Goal: Information Seeking & Learning: Learn about a topic

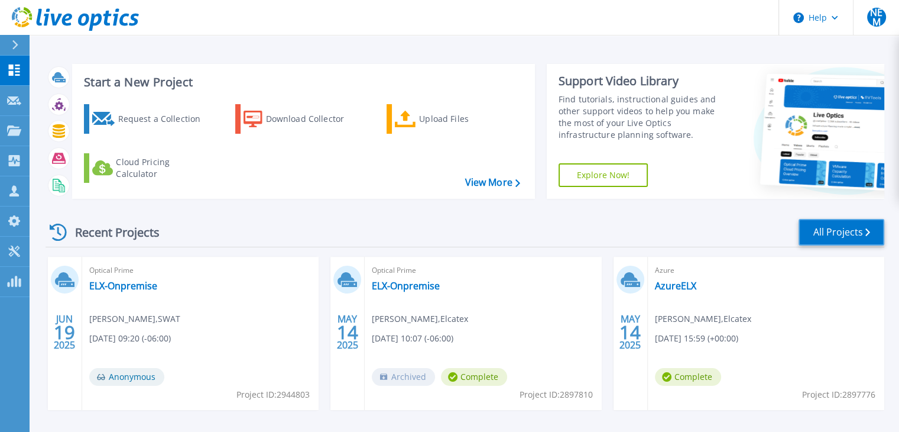
click at [868, 230] on icon at bounding box center [868, 232] width 5 height 8
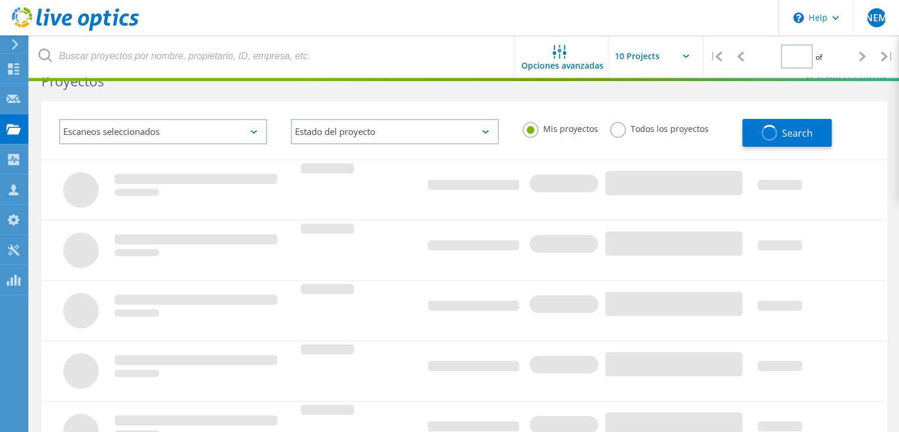
type input "1"
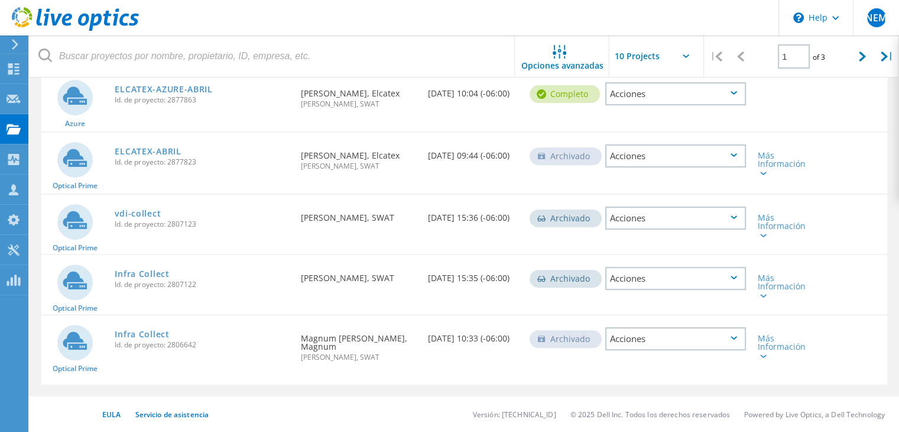
scroll to position [478, 0]
click at [130, 216] on link "vdi-collect" at bounding box center [138, 213] width 46 height 8
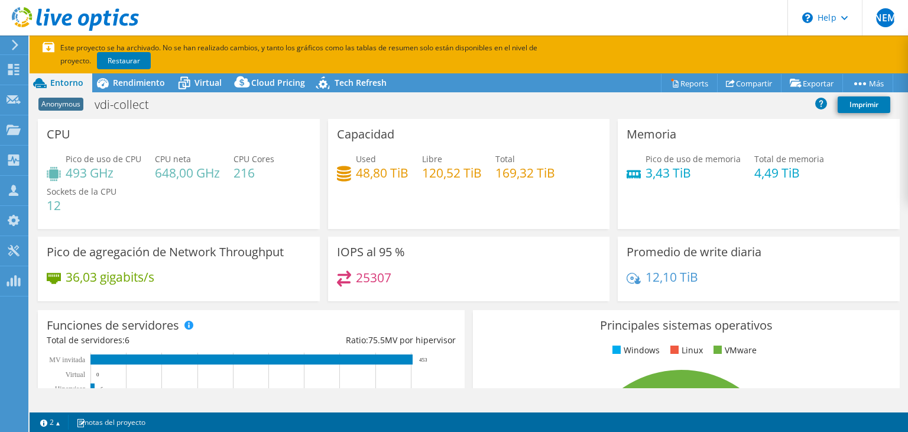
select select "USD"
click at [99, 60] on link "Restaurar" at bounding box center [124, 60] width 54 height 17
click at [135, 85] on span "Rendimiento" at bounding box center [139, 82] width 52 height 11
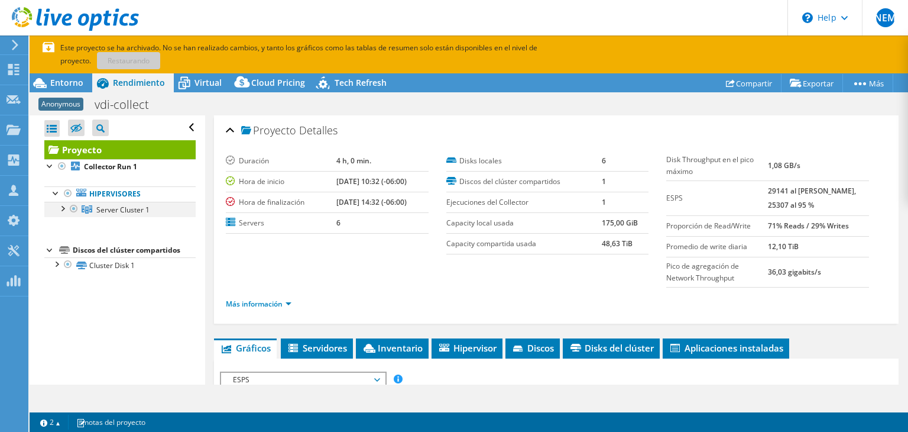
click at [64, 208] on div at bounding box center [62, 208] width 12 height 12
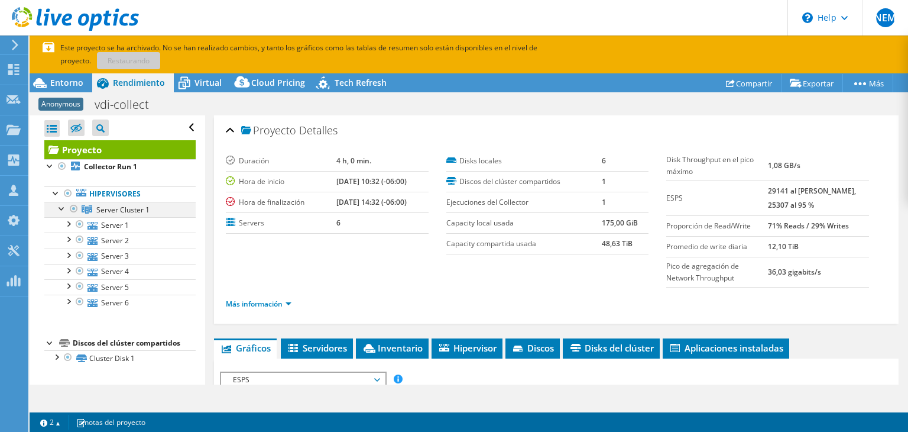
click at [64, 208] on div at bounding box center [62, 208] width 12 height 12
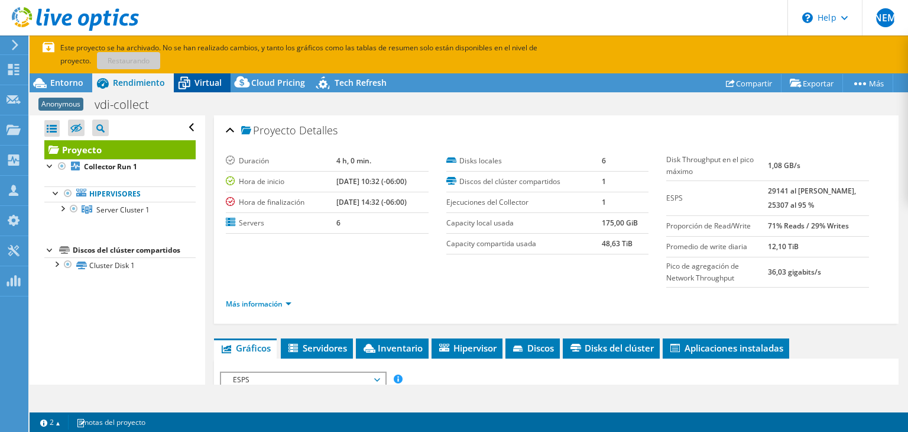
click at [213, 88] on span "Virtual" at bounding box center [208, 82] width 27 height 11
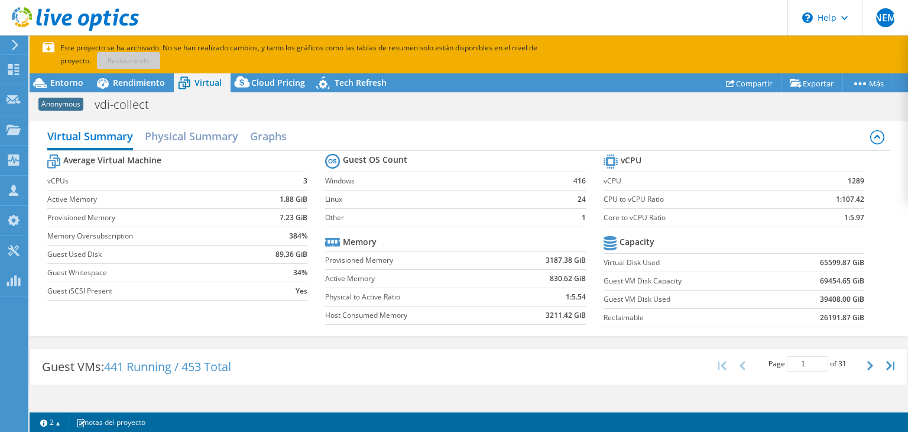
scroll to position [19, 0]
click at [328, 85] on icon at bounding box center [324, 85] width 21 height 24
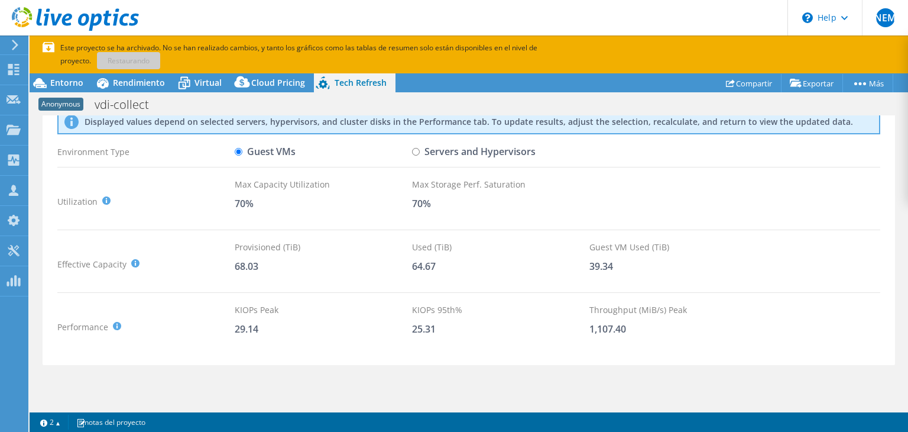
scroll to position [59, 0]
click at [414, 148] on input "Servers and Hypervisors" at bounding box center [416, 152] width 8 height 8
radio input "true"
click at [237, 148] on input "Guest VMs" at bounding box center [239, 152] width 8 height 8
radio input "true"
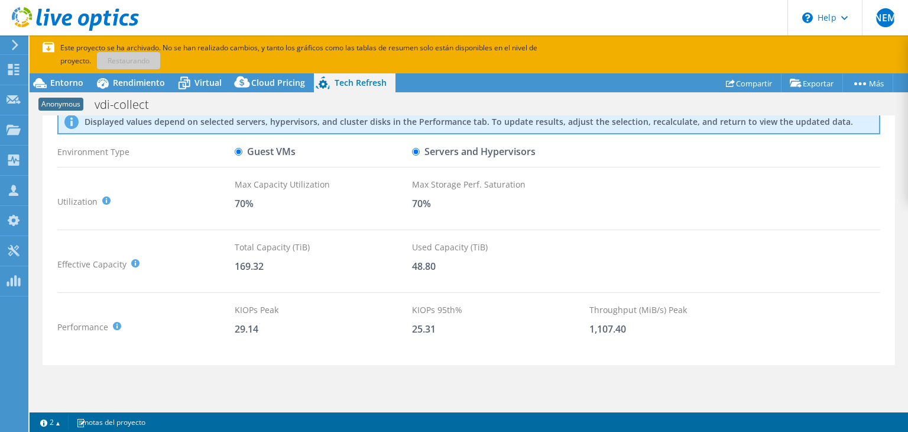
radio input "false"
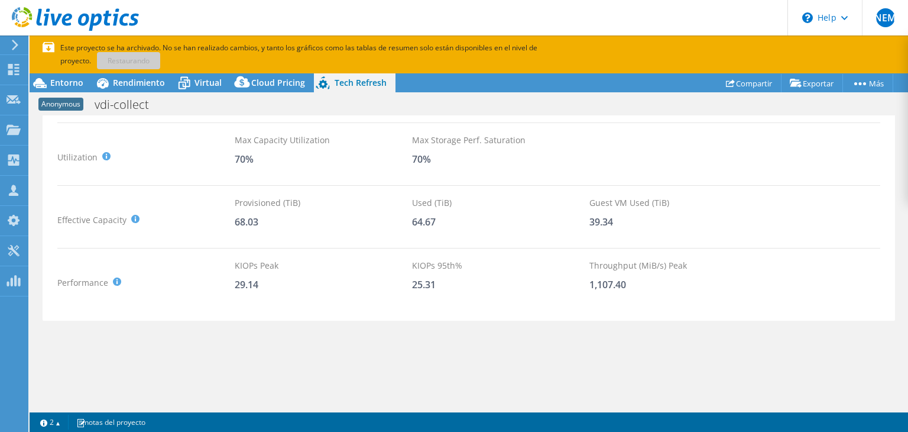
scroll to position [102, 0]
click at [202, 86] on span "Virtual" at bounding box center [208, 82] width 27 height 11
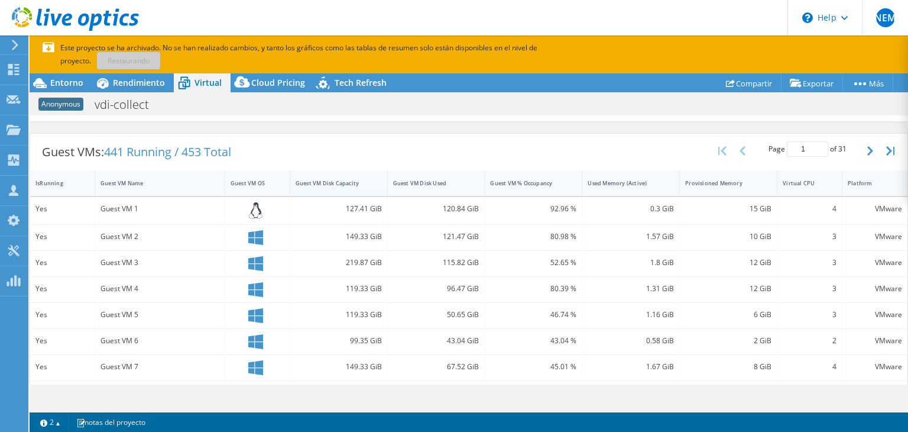
scroll to position [0, 0]
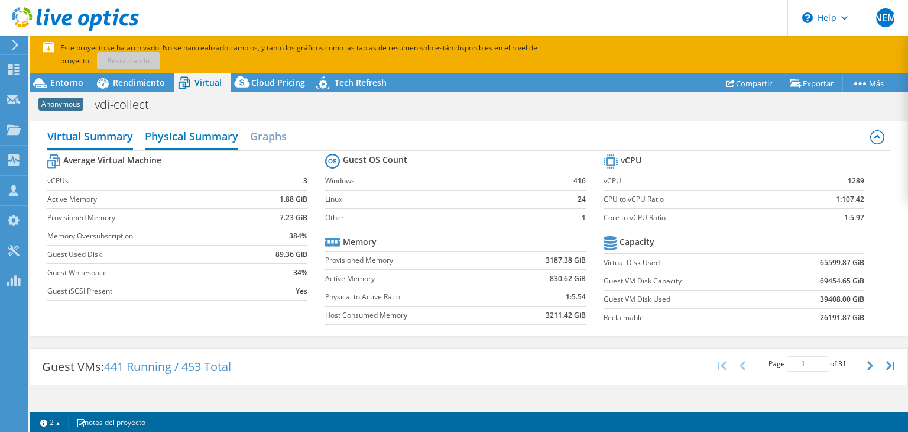
click at [217, 140] on h2 "Physical Summary" at bounding box center [191, 137] width 93 height 26
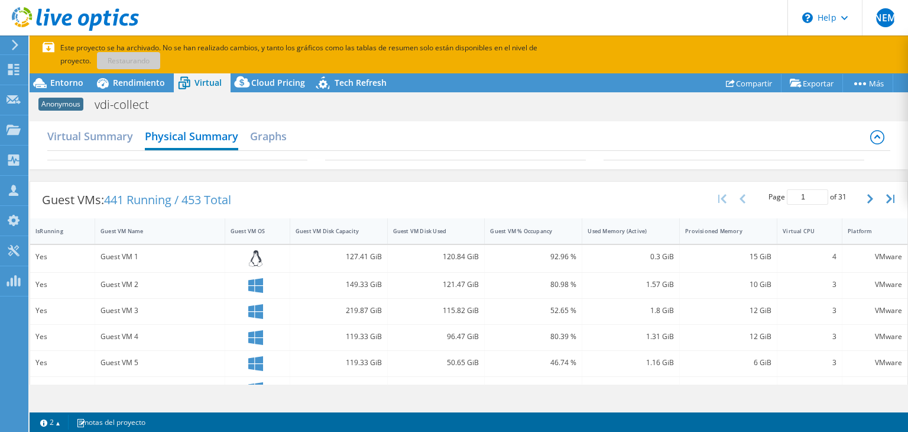
scroll to position [54, 0]
click at [273, 140] on h2 "Graphs" at bounding box center [268, 137] width 37 height 26
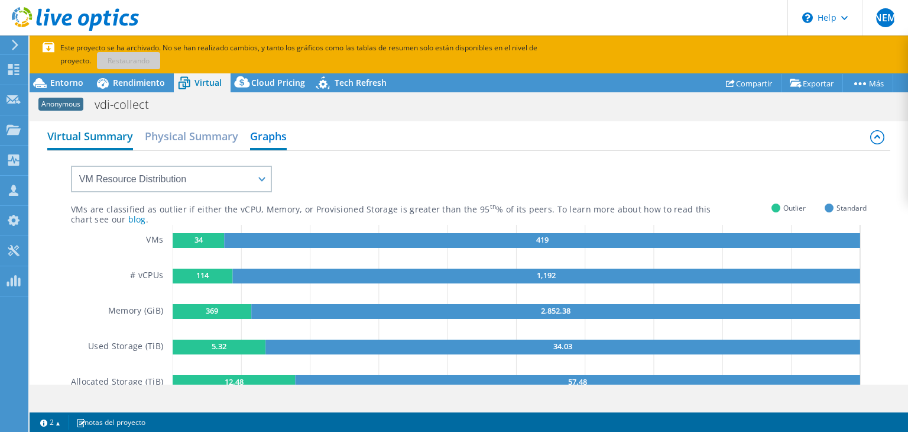
click at [99, 144] on h2 "Virtual Summary" at bounding box center [90, 137] width 86 height 26
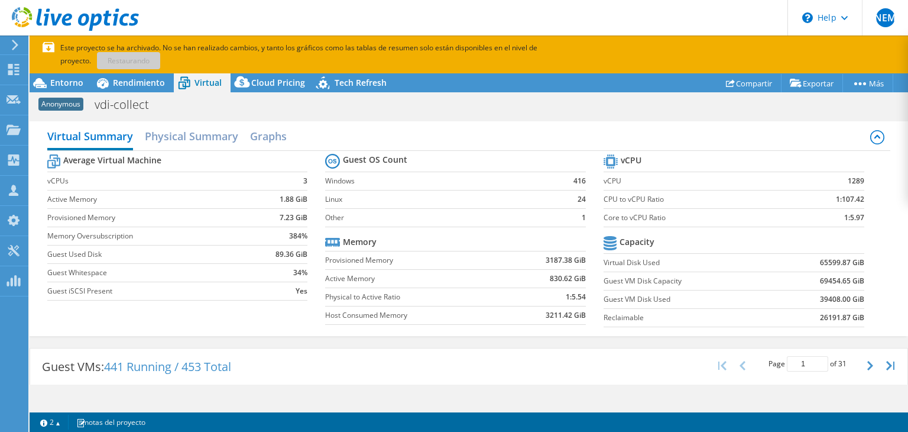
click at [95, 14] on icon at bounding box center [75, 19] width 127 height 24
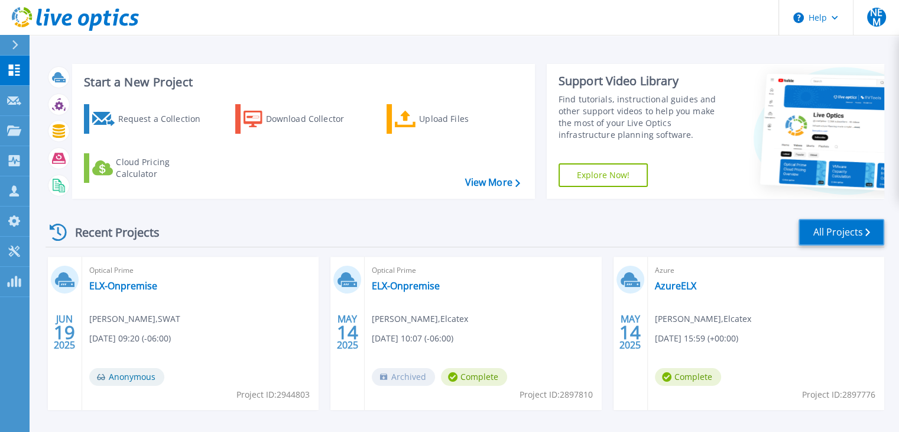
click at [837, 231] on link "All Projects" at bounding box center [842, 232] width 86 height 27
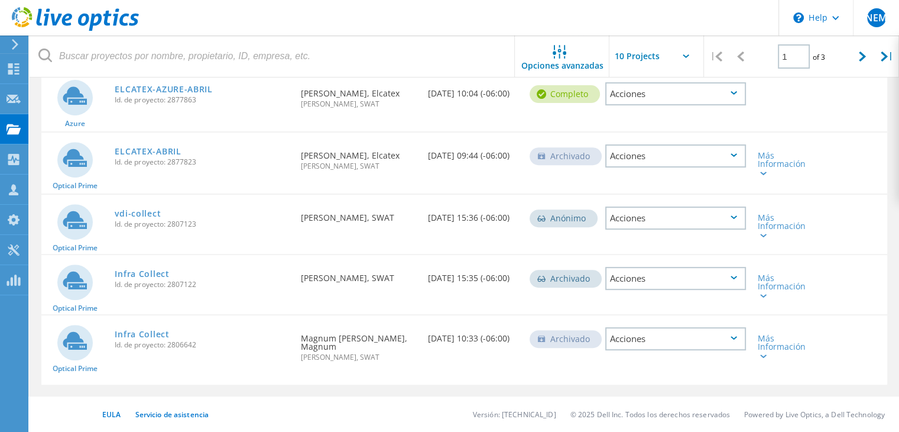
scroll to position [477, 0]
click at [149, 334] on link "Infra Collect" at bounding box center [142, 334] width 54 height 8
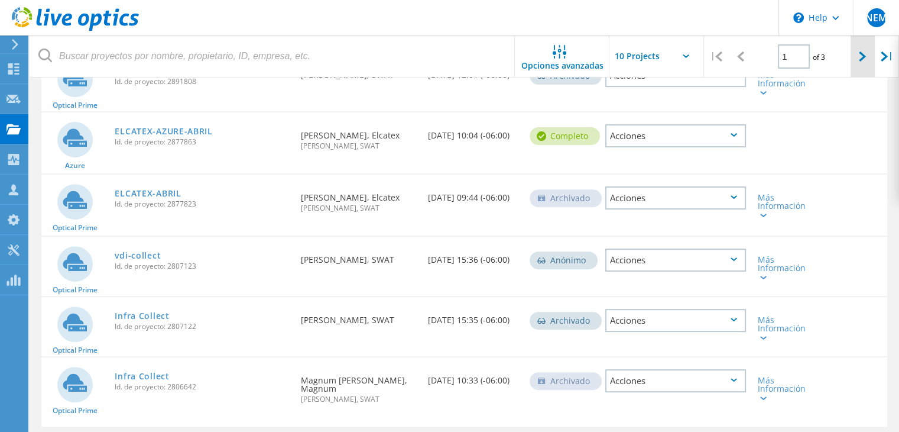
click at [853, 61] on div at bounding box center [863, 56] width 24 height 42
type input "2"
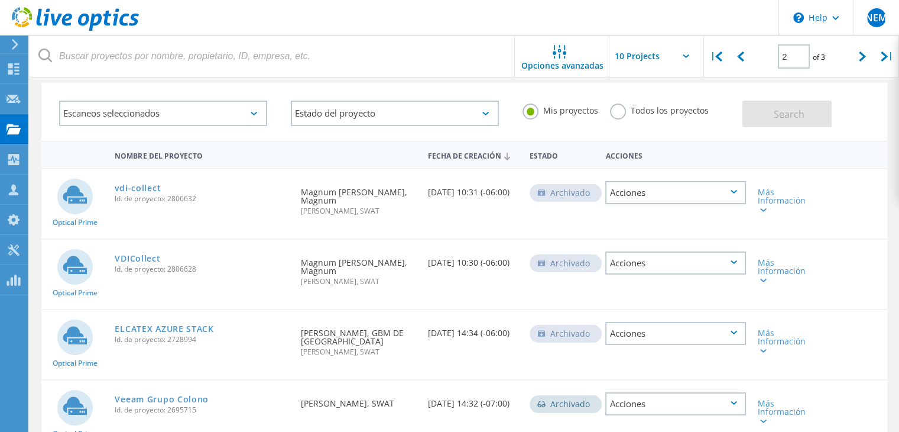
scroll to position [0, 0]
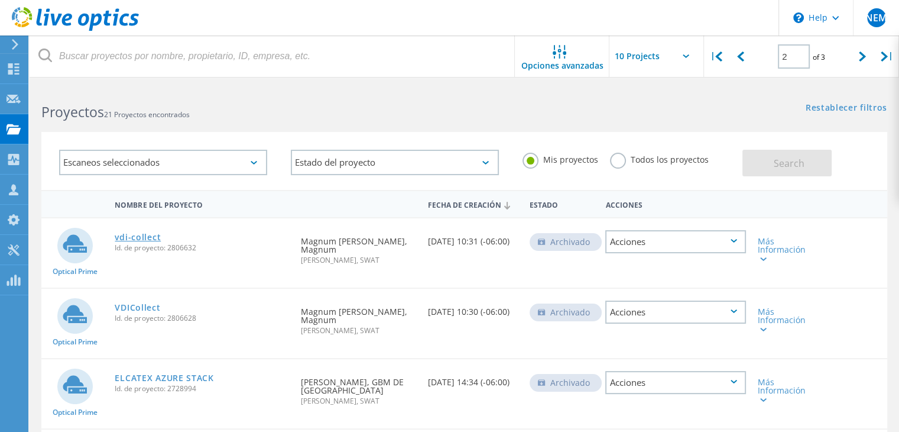
click at [132, 238] on link "vdi-collect" at bounding box center [138, 237] width 46 height 8
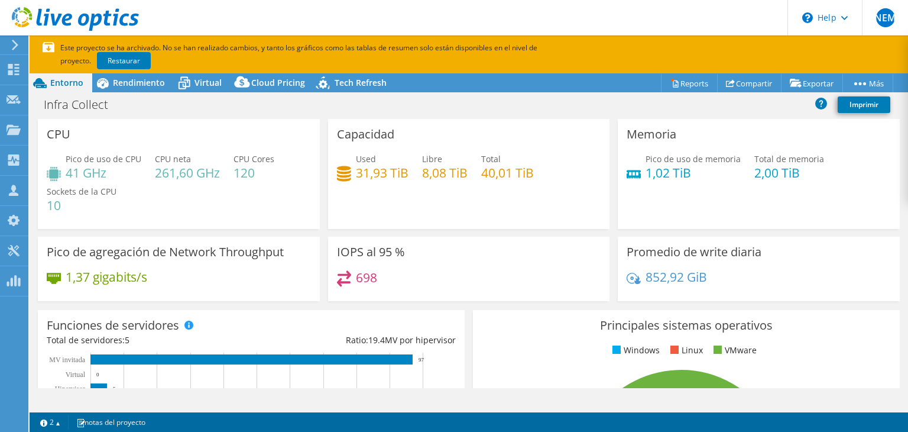
select select "USD"
click at [101, 63] on link "Restaurar" at bounding box center [124, 60] width 54 height 17
click at [359, 85] on span "Tech Refresh" at bounding box center [361, 82] width 52 height 11
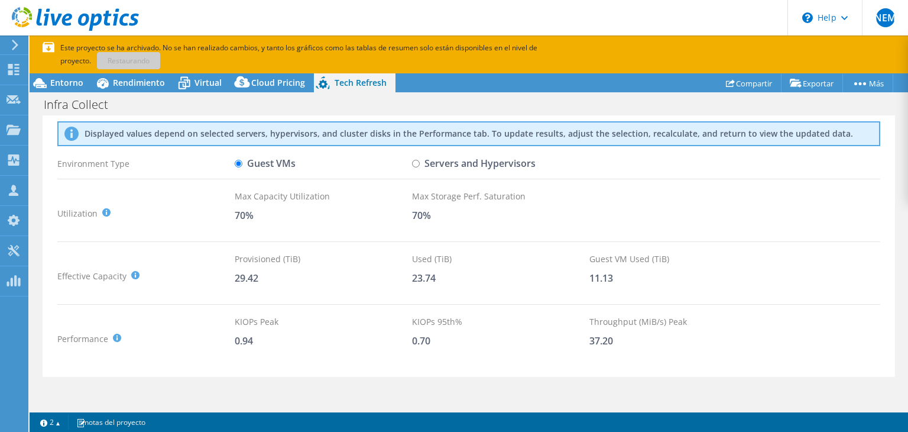
scroll to position [47, 0]
click at [414, 164] on input "Servers and Hypervisors" at bounding box center [416, 163] width 8 height 8
radio input "true"
click at [239, 161] on input "Guest VMs" at bounding box center [239, 163] width 8 height 8
radio input "true"
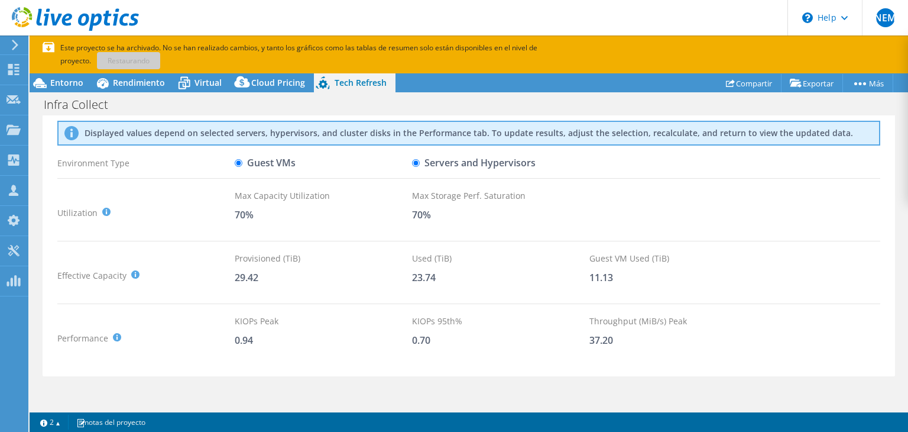
click at [419, 162] on input "Servers and Hypervisors" at bounding box center [416, 163] width 8 height 8
radio input "true"
click at [419, 162] on input "Servers and Hypervisors" at bounding box center [416, 163] width 8 height 8
click at [237, 164] on input "Guest VMs" at bounding box center [239, 163] width 8 height 8
radio input "true"
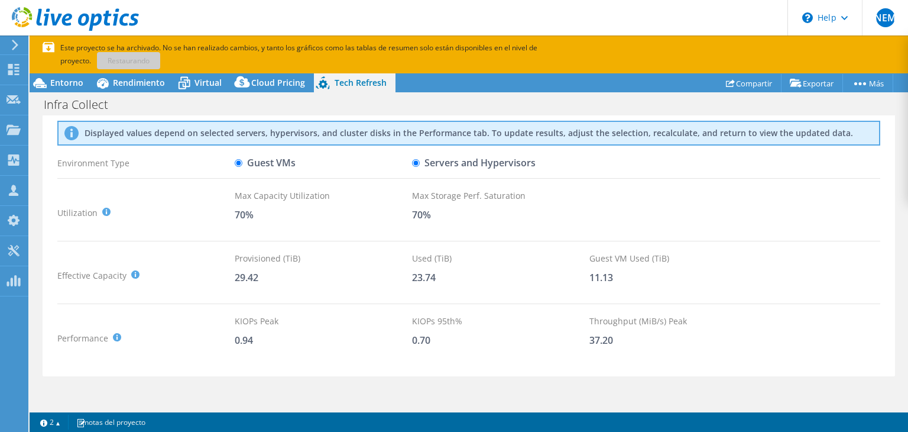
click at [418, 164] on input "Servers and Hypervisors" at bounding box center [416, 163] width 8 height 8
radio input "true"
click at [237, 159] on input "Guest VMs" at bounding box center [239, 163] width 8 height 8
radio input "true"
click at [416, 161] on input "Servers and Hypervisors" at bounding box center [416, 163] width 8 height 8
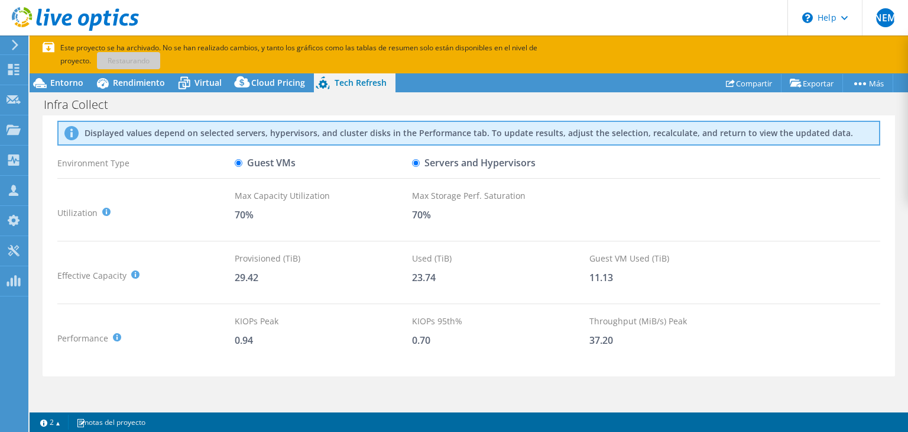
radio input "true"
click at [237, 161] on input "Guest VMs" at bounding box center [239, 163] width 8 height 8
radio input "true"
click at [417, 163] on input "Servers and Hypervisors" at bounding box center [416, 163] width 8 height 8
radio input "true"
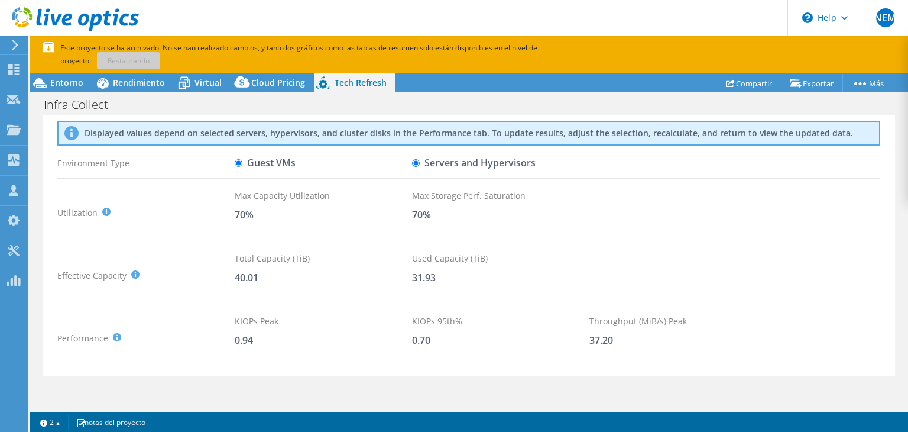
click at [237, 161] on input "Guest VMs" at bounding box center [239, 163] width 8 height 8
radio input "true"
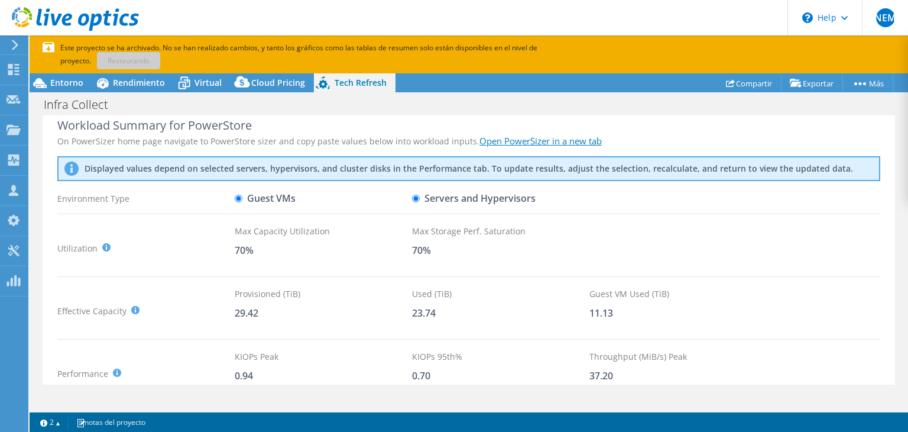
scroll to position [11, 0]
click at [420, 197] on label "Servers and Hypervisors" at bounding box center [474, 199] width 124 height 21
click at [420, 197] on input "Servers and Hypervisors" at bounding box center [416, 199] width 8 height 8
radio input "true"
click at [237, 199] on input "Guest VMs" at bounding box center [239, 199] width 8 height 8
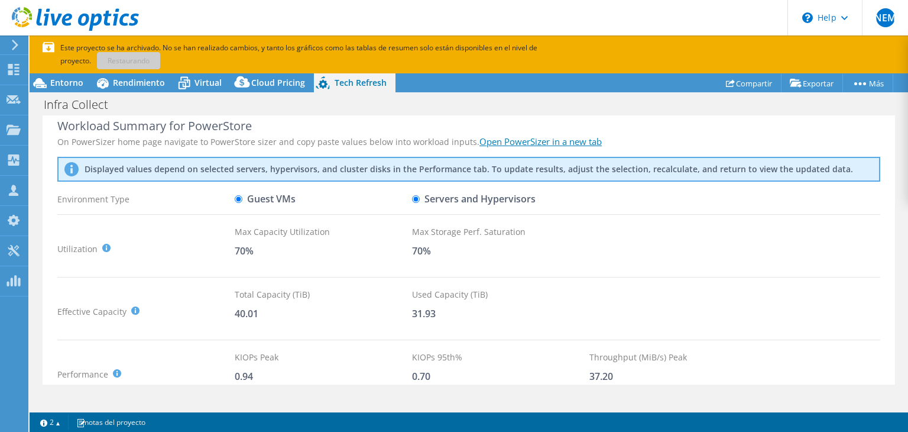
radio input "true"
click at [415, 199] on input "Servers and Hypervisors" at bounding box center [416, 199] width 8 height 8
radio input "true"
click at [239, 196] on input "Guest VMs" at bounding box center [239, 199] width 8 height 8
radio input "true"
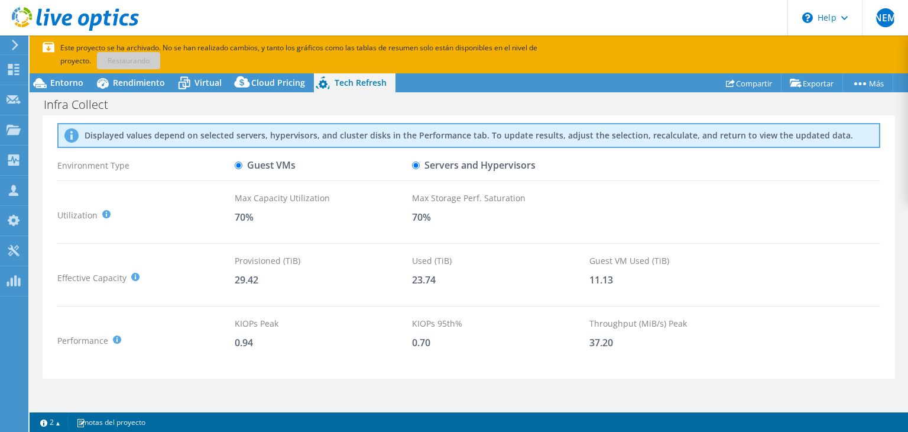
scroll to position [45, 0]
click at [264, 79] on span "Cloud Pricing" at bounding box center [278, 82] width 54 height 11
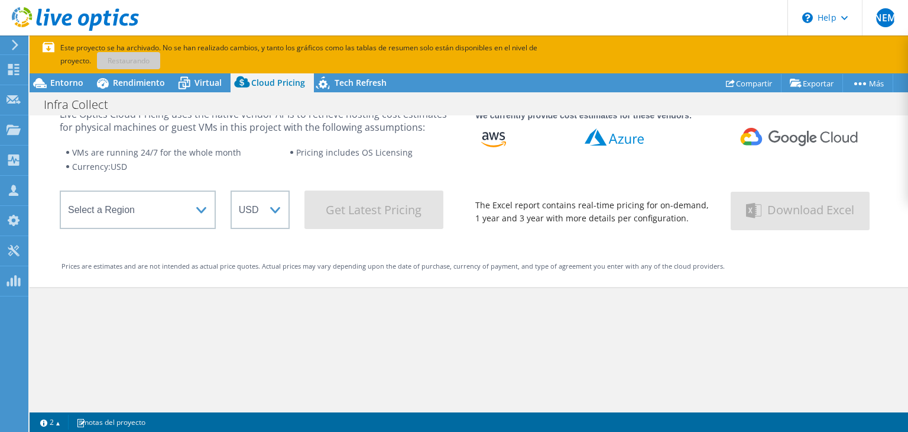
scroll to position [0, 0]
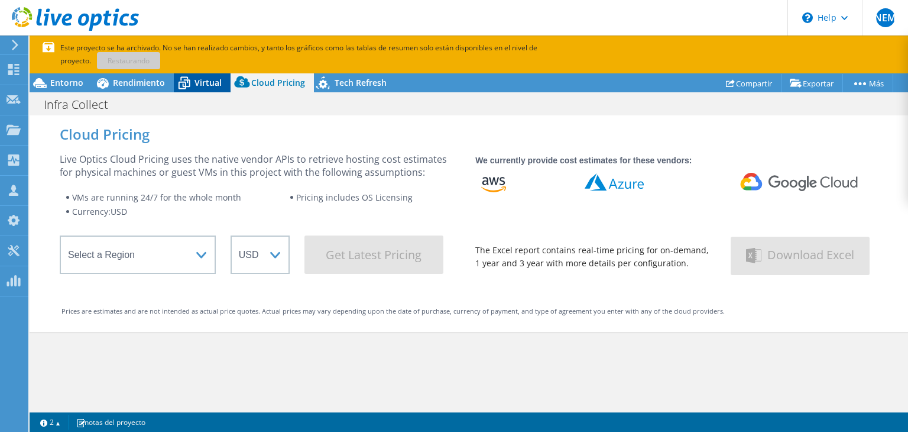
click at [200, 85] on span "Virtual" at bounding box center [208, 82] width 27 height 11
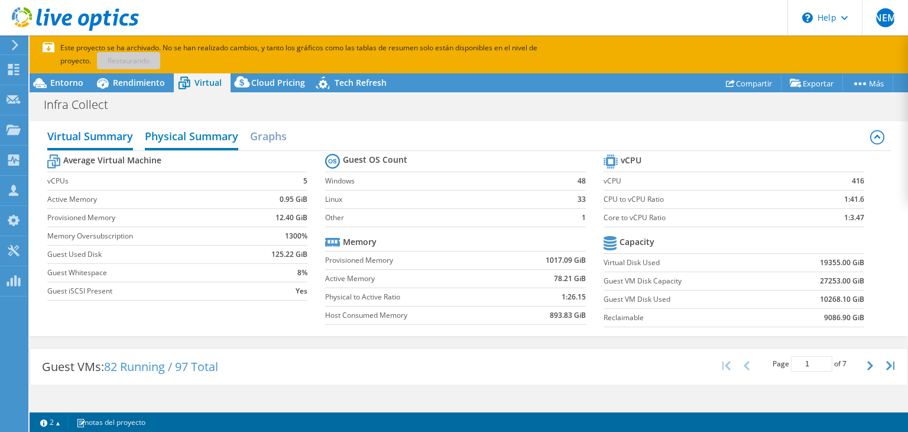
click at [184, 137] on h2 "Physical Summary" at bounding box center [191, 137] width 93 height 26
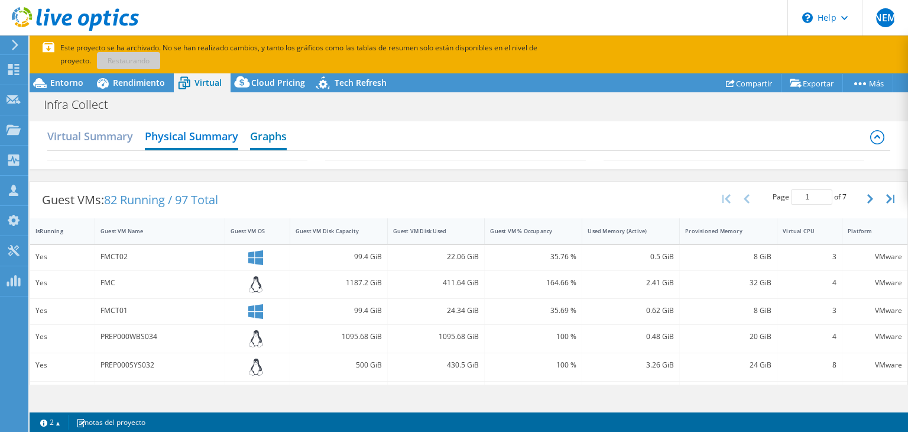
click at [263, 137] on h2 "Graphs" at bounding box center [268, 137] width 37 height 26
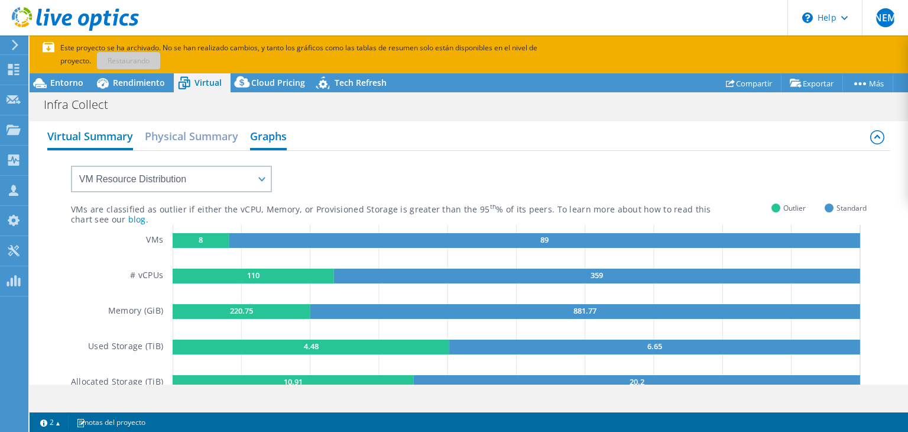
click at [104, 130] on h2 "Virtual Summary" at bounding box center [90, 137] width 86 height 26
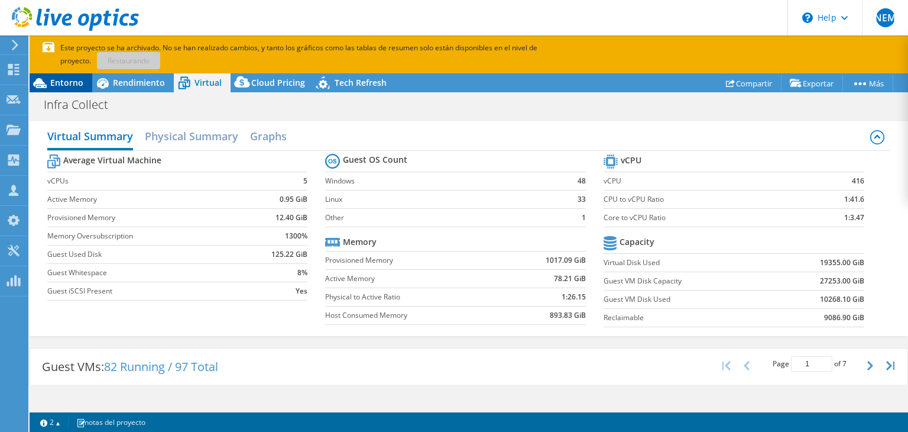
click at [81, 82] on span "Entorno" at bounding box center [66, 82] width 33 height 11
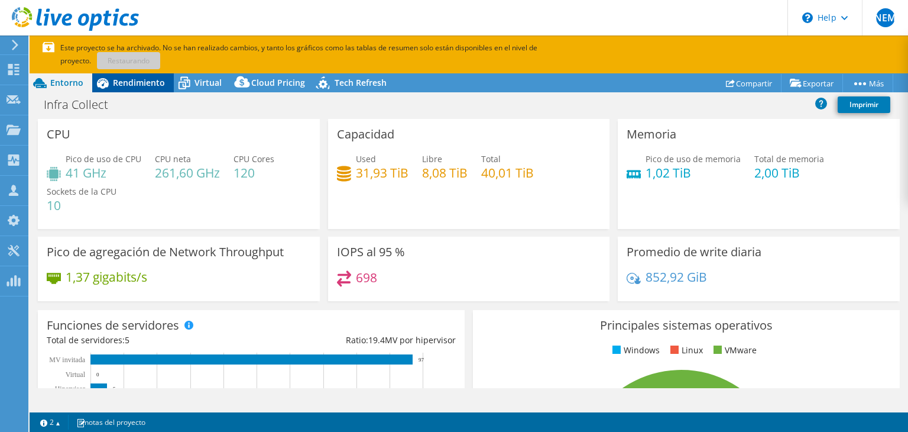
click at [125, 77] on span "Rendimiento" at bounding box center [139, 82] width 52 height 11
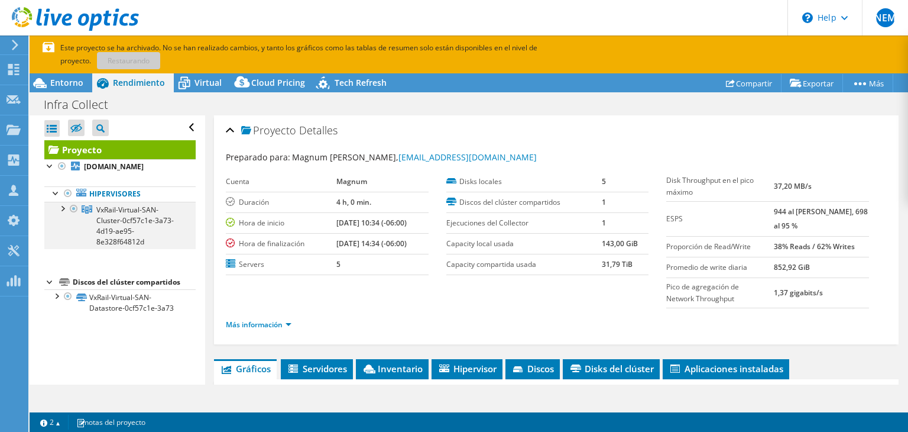
click at [61, 206] on div at bounding box center [62, 208] width 12 height 12
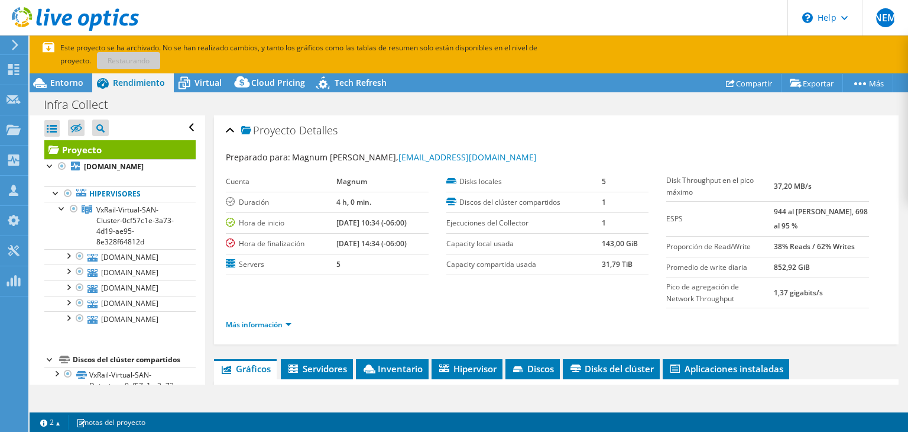
scroll to position [22, 0]
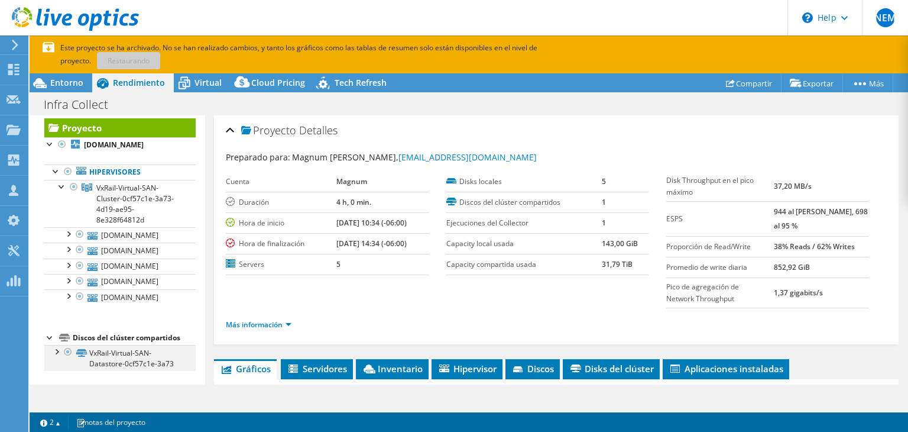
click at [57, 351] on div at bounding box center [56, 351] width 12 height 12
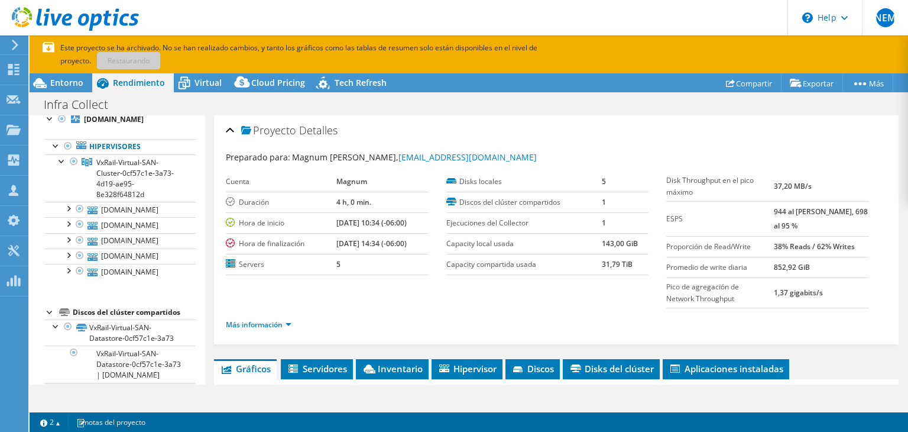
scroll to position [0, 0]
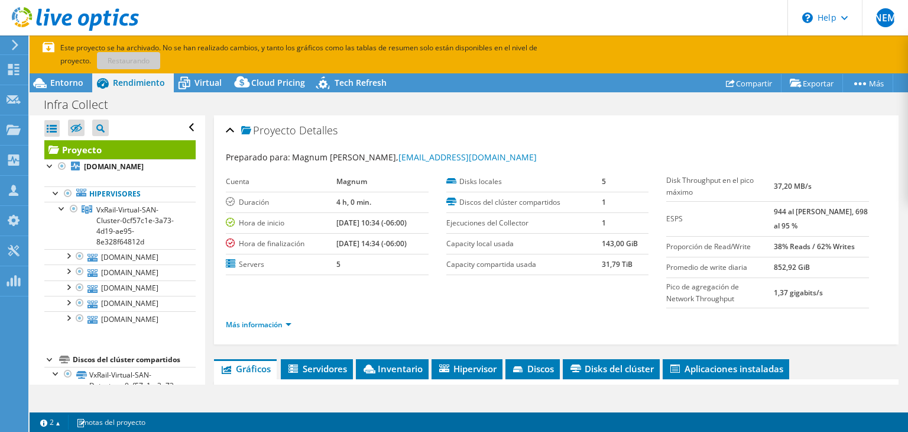
drag, startPoint x: 775, startPoint y: 190, endPoint x: 827, endPoint y: 194, distance: 52.2
click at [827, 194] on tr "Disk Throughput en el pico máximo 37,20 MB/s" at bounding box center [767, 186] width 203 height 30
click at [622, 296] on section "Preparado para: Magnum Figueroa, mfigueroa@racsa.go.cr Cuenta Magnum Duración 4…" at bounding box center [556, 246] width 661 height 190
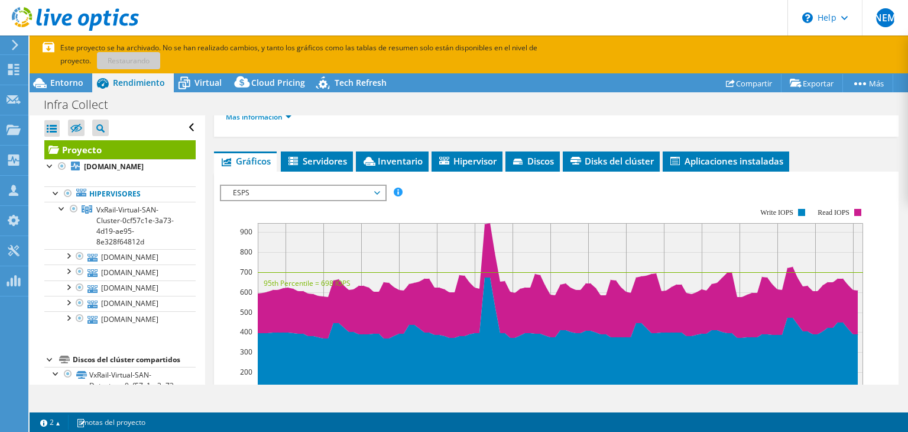
scroll to position [208, 0]
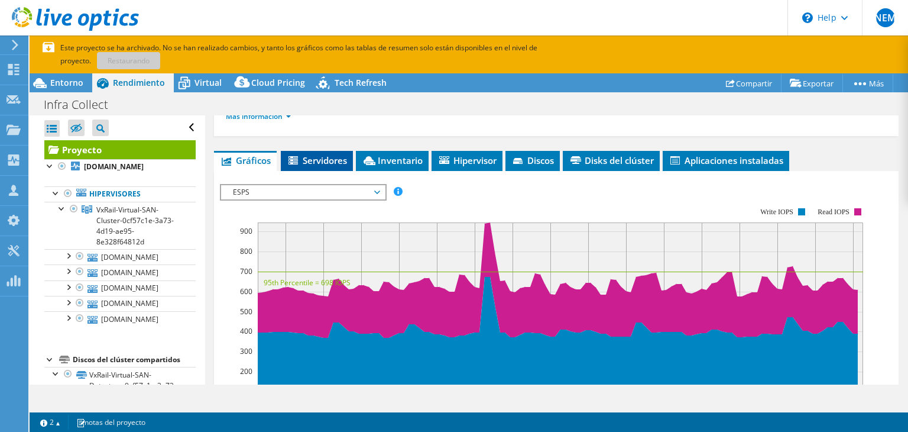
click at [331, 162] on span "Servidores" at bounding box center [317, 160] width 60 height 12
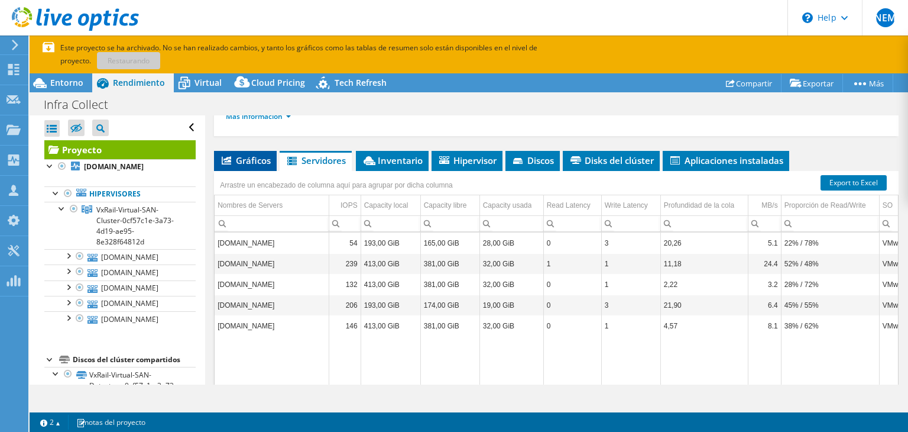
click at [261, 154] on span "Gráficos" at bounding box center [245, 160] width 51 height 12
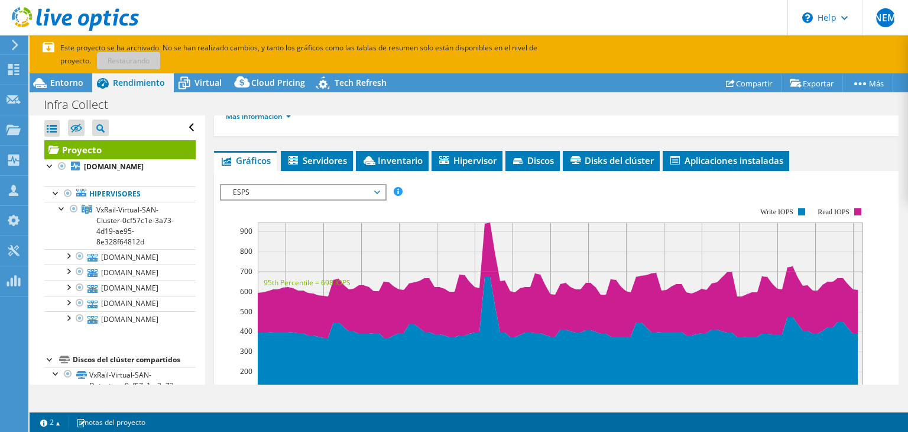
click at [342, 190] on span "ESPS" at bounding box center [303, 192] width 152 height 14
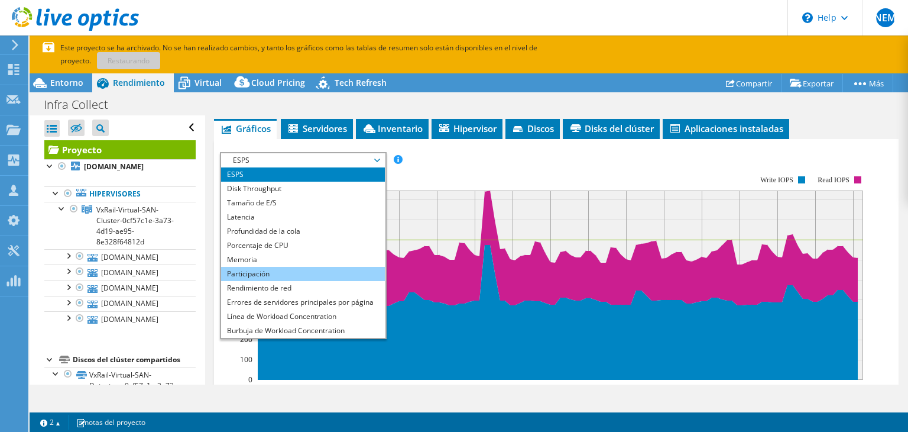
scroll to position [241, 0]
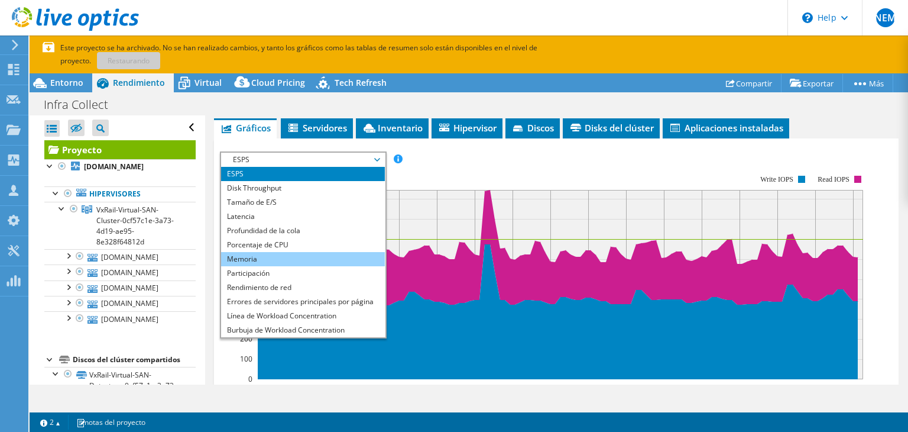
click at [267, 258] on li "Memoria" at bounding box center [303, 259] width 164 height 14
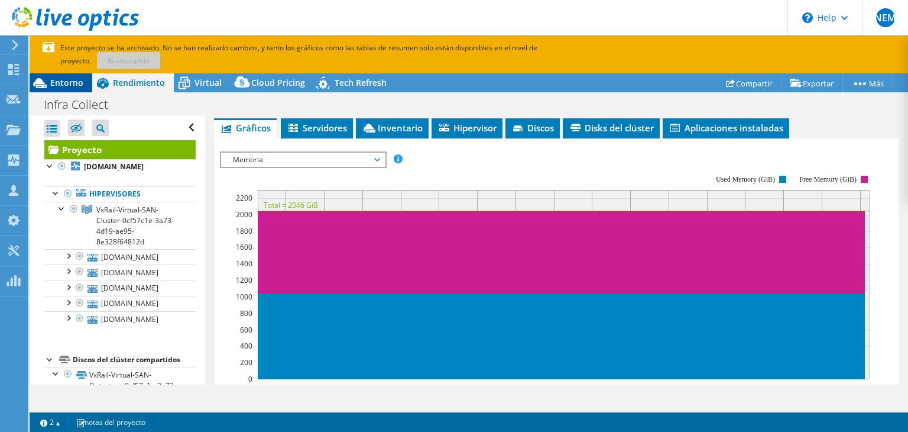
click at [77, 81] on span "Entorno" at bounding box center [66, 82] width 33 height 11
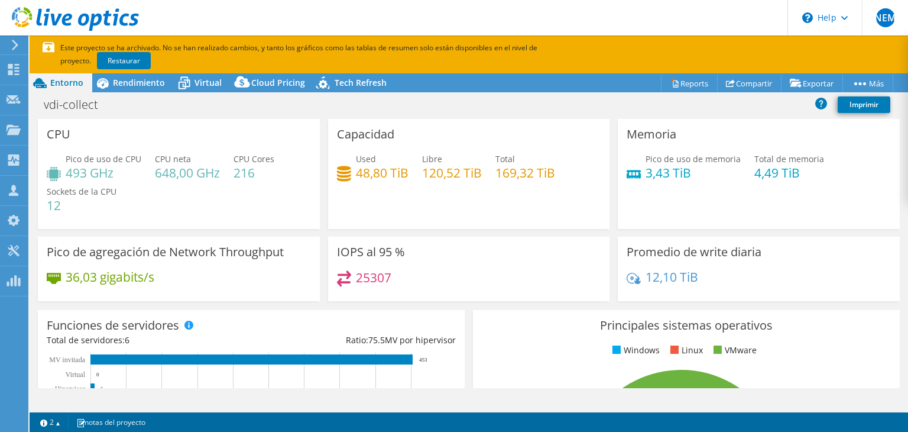
select select "USD"
click at [97, 60] on link "Restaurar" at bounding box center [124, 60] width 54 height 17
click at [279, 80] on span "Cloud Pricing" at bounding box center [278, 82] width 54 height 11
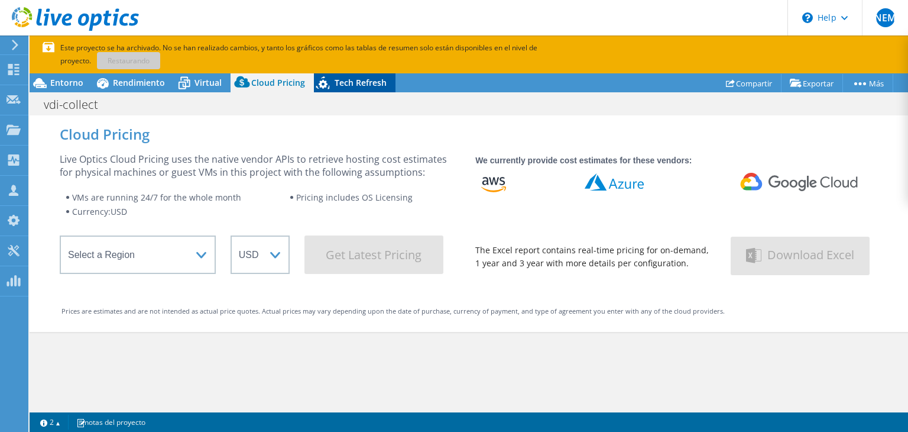
click at [348, 80] on span "Tech Refresh" at bounding box center [361, 82] width 52 height 11
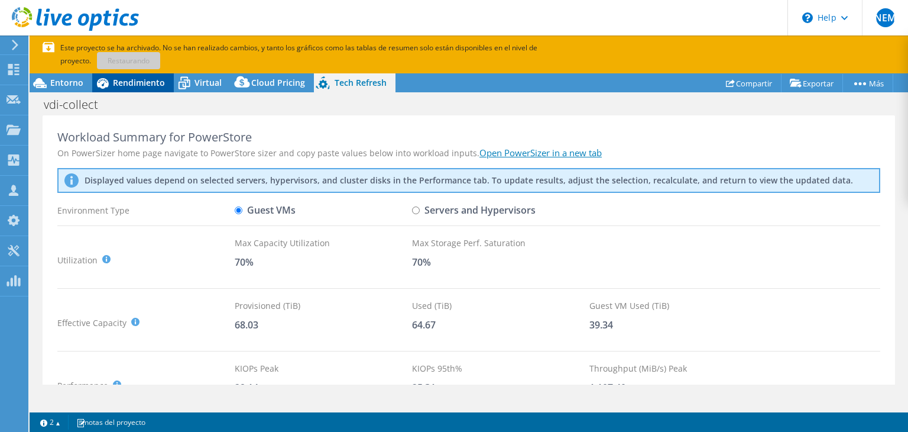
click at [144, 88] on span "Rendimiento" at bounding box center [139, 82] width 52 height 11
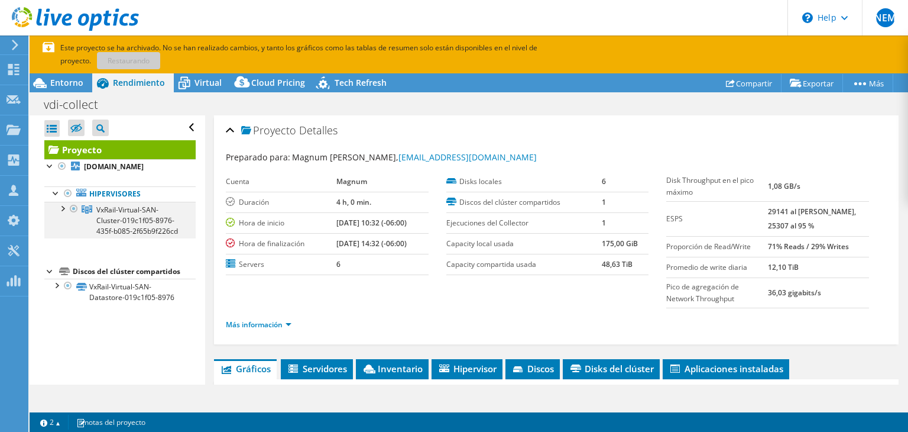
click at [60, 206] on div at bounding box center [62, 208] width 12 height 12
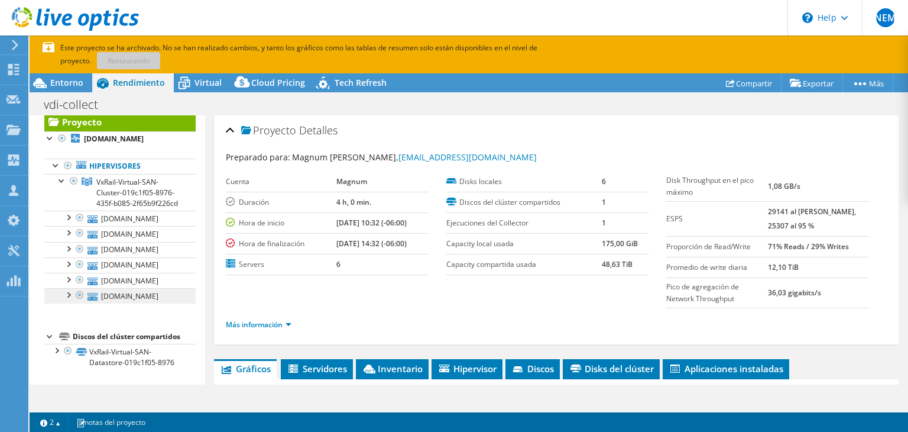
scroll to position [47, 0]
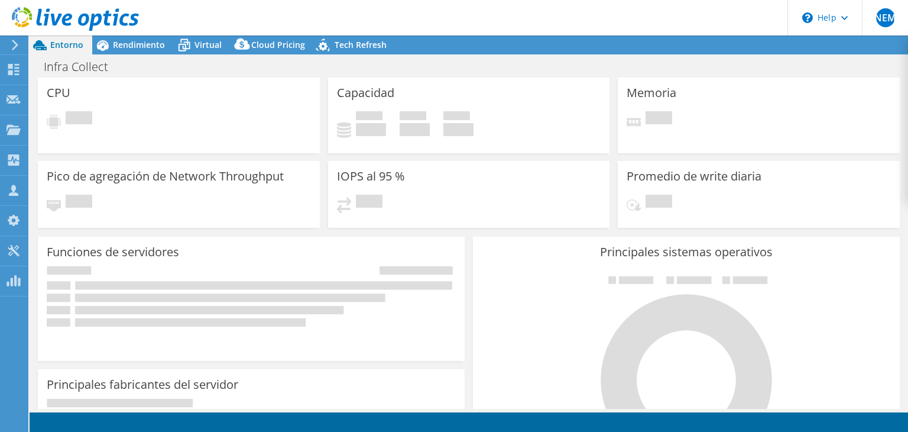
select select "USD"
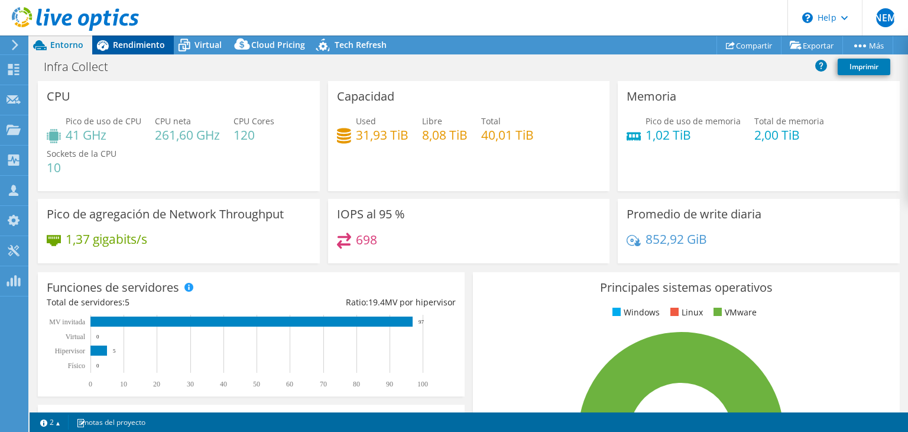
click at [132, 42] on span "Rendimiento" at bounding box center [139, 44] width 52 height 11
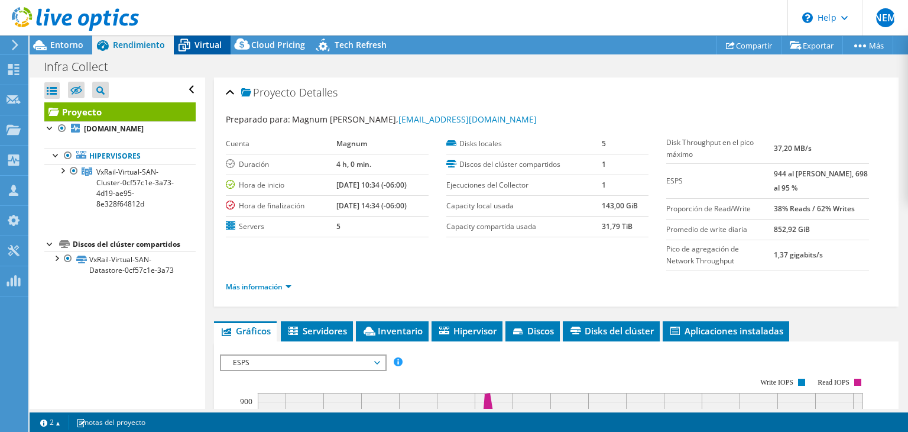
click at [201, 51] on div "Virtual" at bounding box center [202, 44] width 57 height 19
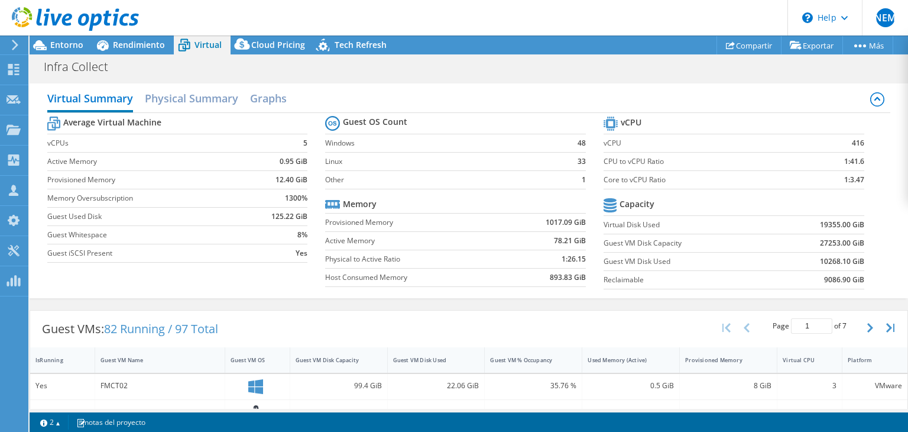
click at [543, 5] on header "NEM Asociado de canal NORLAN ESQUIVEL MENDEZ norlan.esquivel@swat.com.mx SWAT M…" at bounding box center [454, 17] width 908 height 35
click at [882, 225] on div "Virtual Summary Physical Summary Graphs Average Virtual Machine vCPUs 5 Active …" at bounding box center [469, 190] width 879 height 215
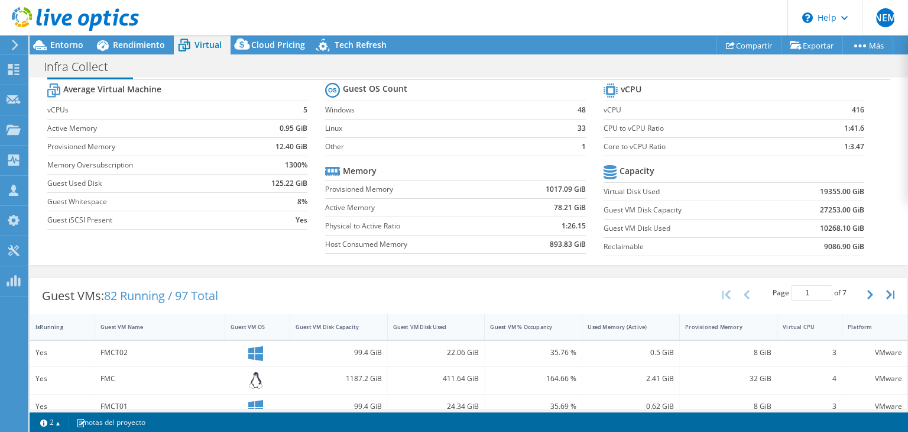
scroll to position [0, 0]
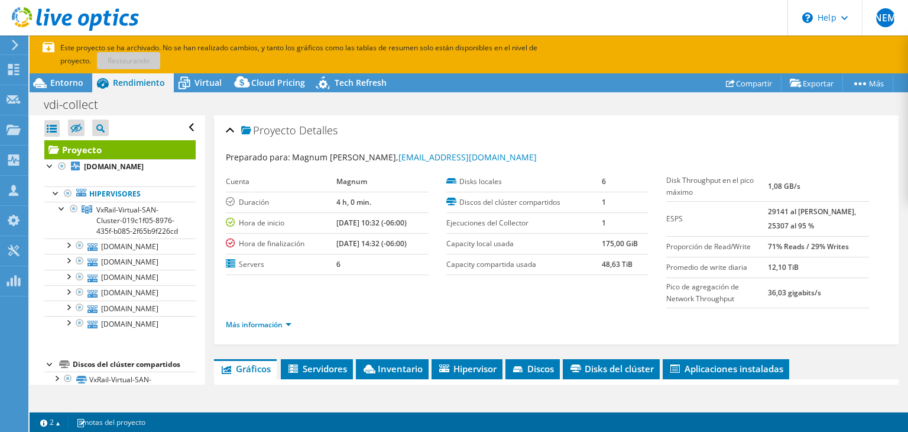
select select "USD"
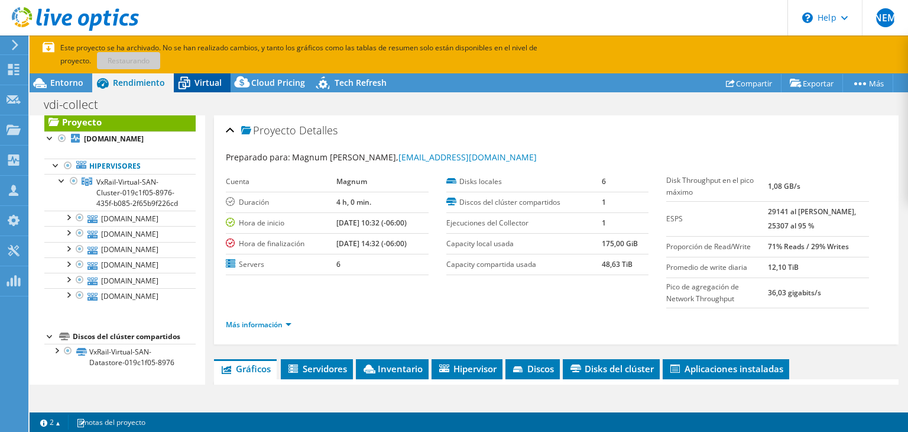
click at [196, 82] on span "Virtual" at bounding box center [208, 82] width 27 height 11
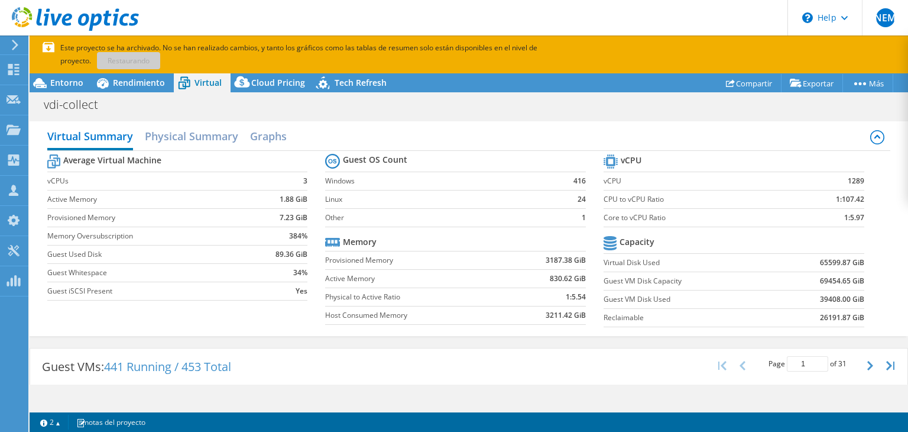
scroll to position [129, 0]
click at [190, 135] on h2 "Physical Summary" at bounding box center [191, 137] width 93 height 26
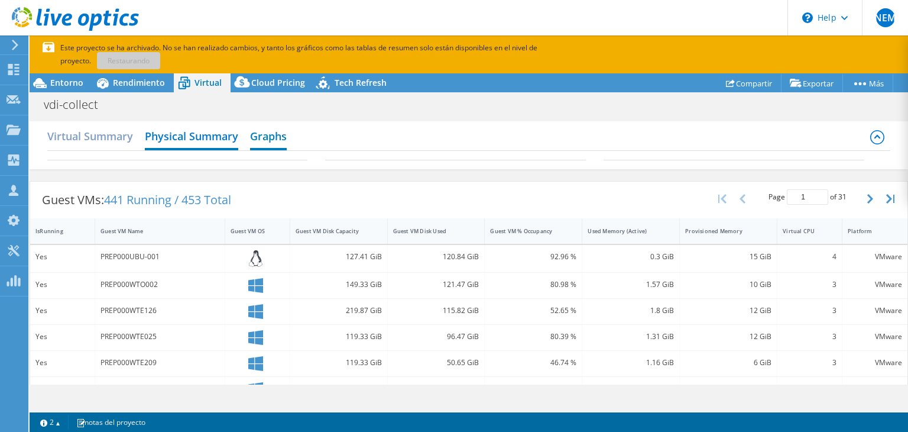
click at [261, 132] on h2 "Graphs" at bounding box center [268, 137] width 37 height 26
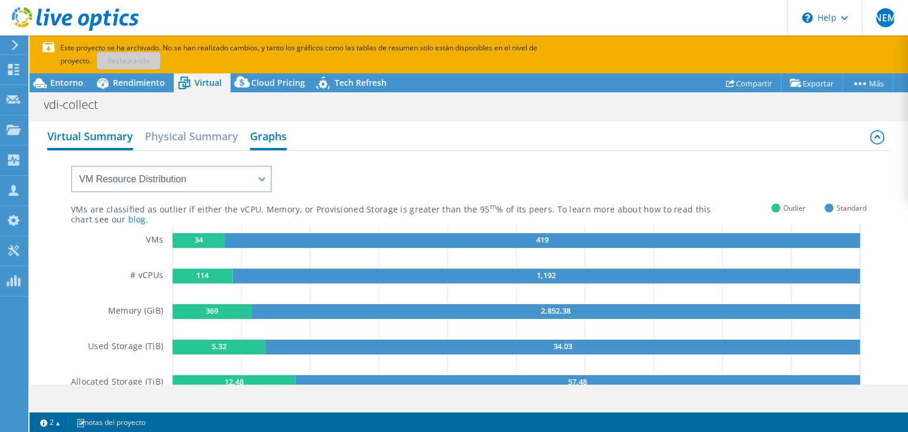
click at [109, 134] on h2 "Virtual Summary" at bounding box center [90, 137] width 86 height 26
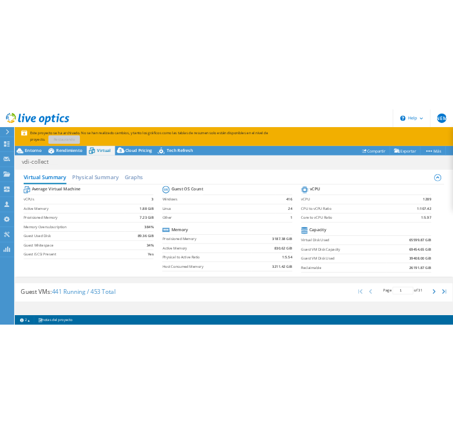
scroll to position [329, 0]
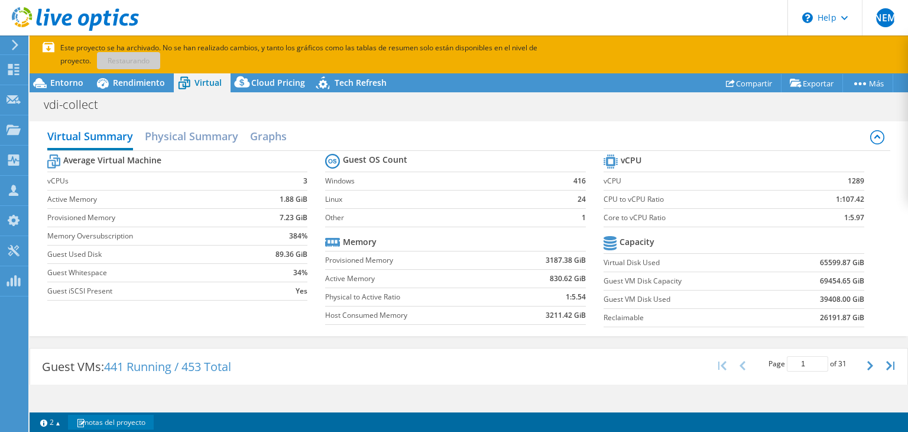
click at [130, 422] on link "notas del proyecto" at bounding box center [111, 422] width 86 height 15
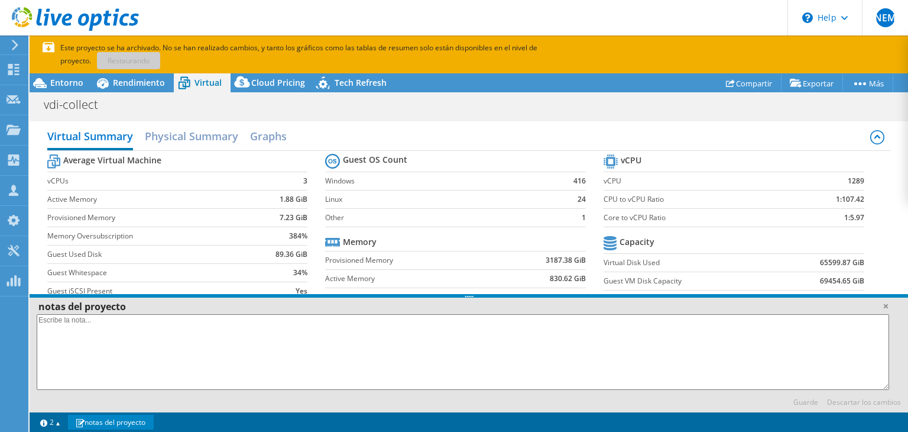
click at [130, 422] on link "notas del proyecto" at bounding box center [111, 422] width 86 height 15
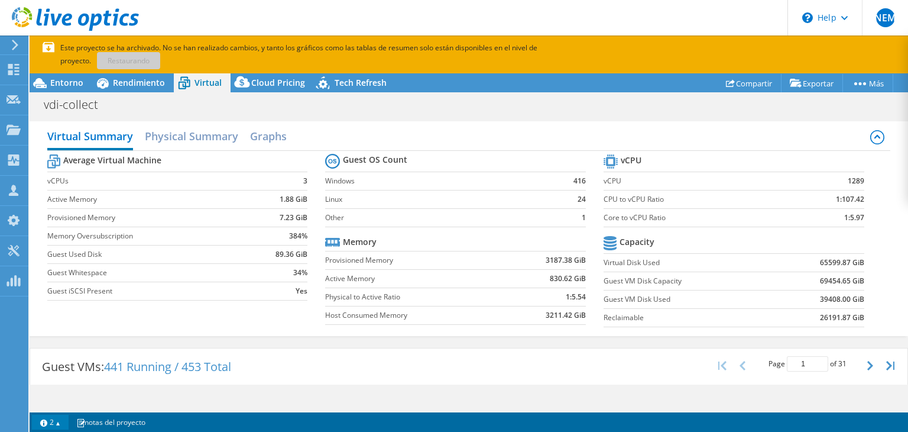
click at [44, 426] on link "2" at bounding box center [50, 422] width 37 height 15
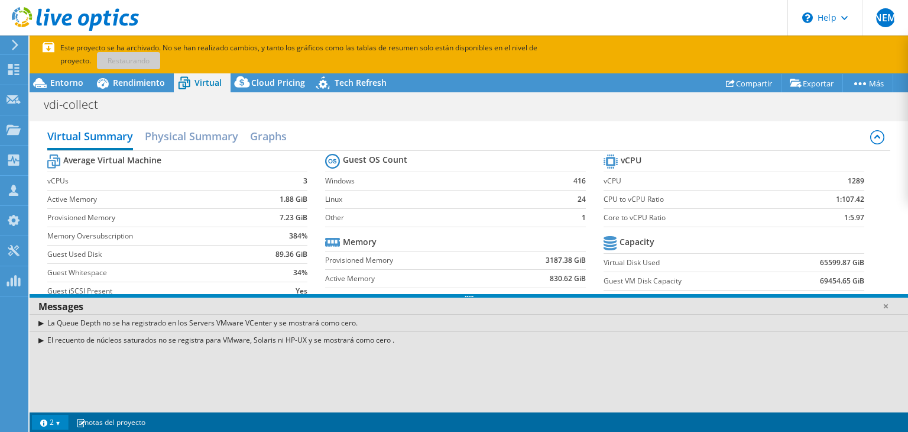
click at [40, 338] on div "El recuento de núcleos saturados no se registra para VMware, Solaris ni HP-UX y…" at bounding box center [469, 339] width 879 height 17
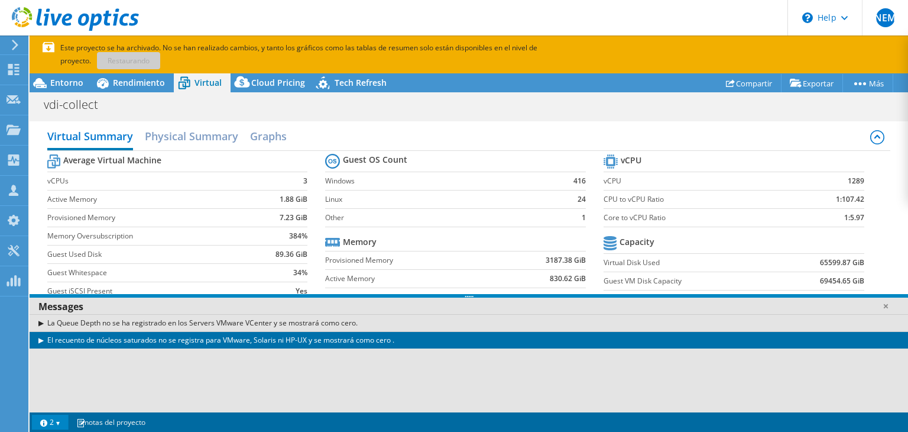
click at [40, 338] on div "El recuento de núcleos saturados no se registra para VMware, Solaris ni HP-UX y…" at bounding box center [469, 339] width 879 height 17
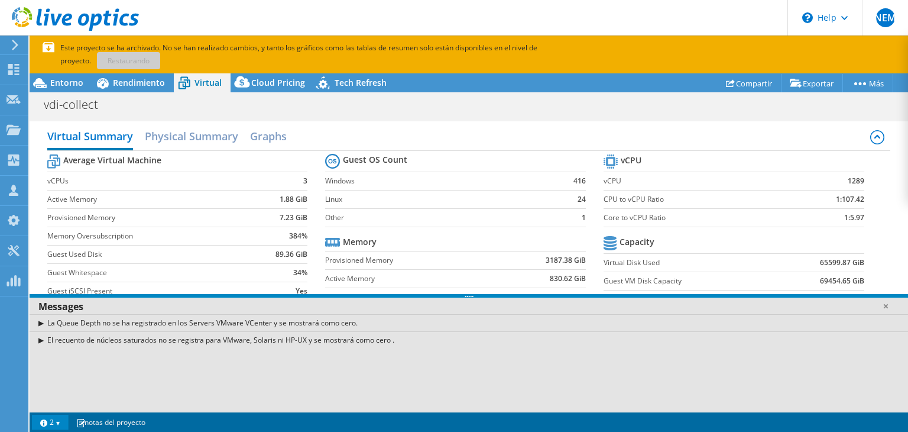
click at [57, 422] on link "2" at bounding box center [50, 422] width 37 height 15
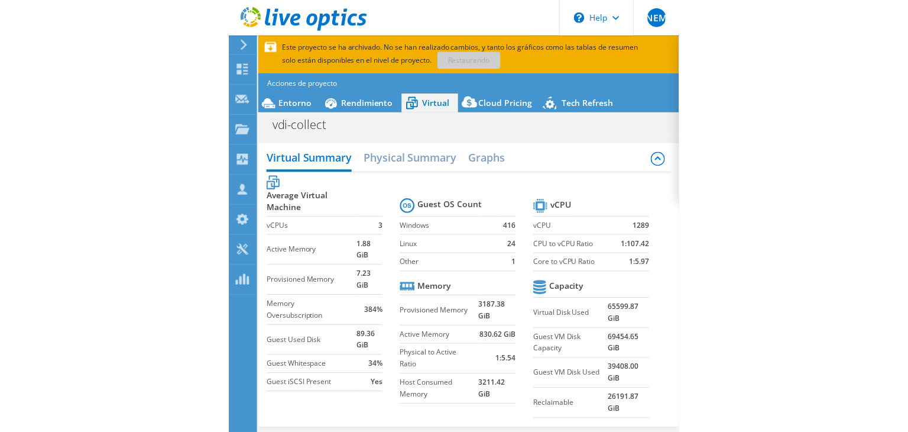
scroll to position [0, 0]
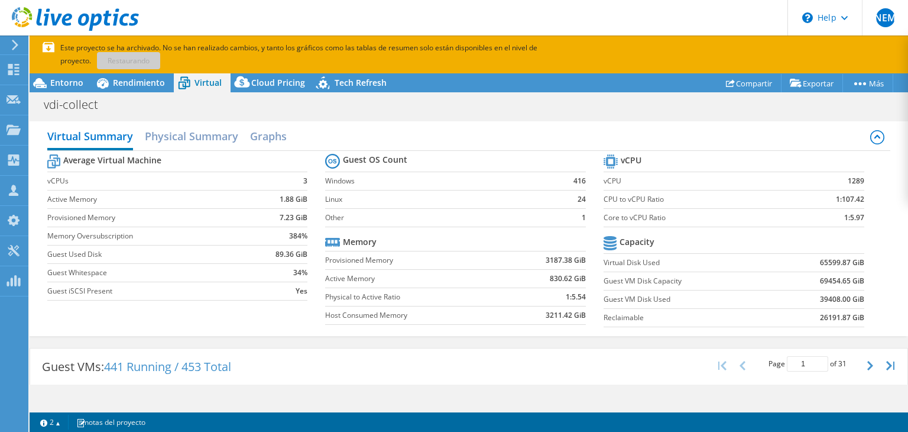
select select "USD"
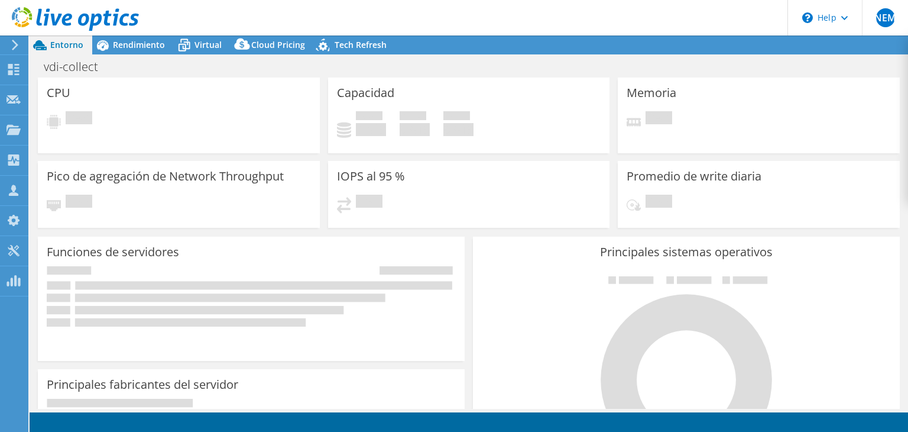
select select "USD"
